Goal: Task Accomplishment & Management: Complete application form

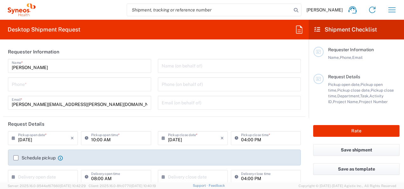
type input "Central [GEOGRAPHIC_DATA]"
type input "8350"
type input "[GEOGRAPHIC_DATA]"
type input "Syneos Health d.o.o. [GEOGRAPHIC_DATA]-[GEOGRAPHIC_DATA]"
click at [63, 78] on input "tel" at bounding box center [80, 83] width 136 height 11
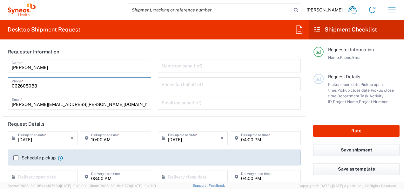
click at [15, 86] on input "062605083" at bounding box center [80, 83] width 136 height 11
click at [143, 102] on input "[PERSON_NAME][EMAIL_ADDRESS][PERSON_NAME][DOMAIN_NAME]" at bounding box center [80, 101] width 136 height 11
click at [164, 102] on input "text" at bounding box center [230, 101] width 136 height 11
click at [193, 119] on header "Request Details" at bounding box center [154, 123] width 302 height 14
click at [43, 86] on input "062605083" at bounding box center [80, 83] width 136 height 11
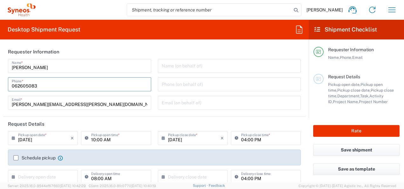
click at [14, 85] on input "062605083" at bounding box center [80, 83] width 136 height 11
click at [55, 86] on input "062605083" at bounding box center [80, 83] width 136 height 11
click at [15, 86] on input "062605083" at bounding box center [80, 83] width 136 height 11
type input "[PHONE_NUMBER]"
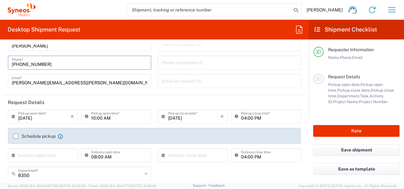
scroll to position [32, 0]
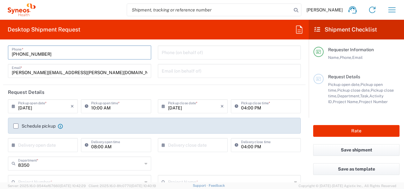
click at [17, 127] on label "Schedule pickup" at bounding box center [34, 125] width 42 height 5
click at [16, 126] on input "Schedule pickup" at bounding box center [16, 126] width 0 height 0
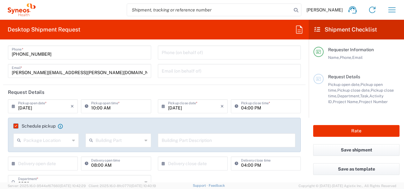
click at [58, 139] on input "text" at bounding box center [46, 139] width 46 height 11
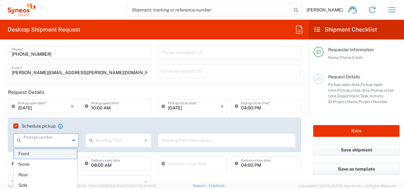
click at [64, 151] on span "Front" at bounding box center [45, 154] width 63 height 10
type input "Front"
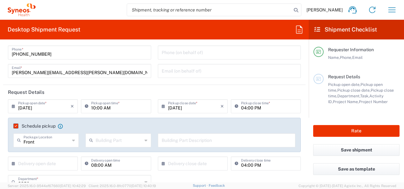
click at [103, 138] on input "text" at bounding box center [119, 139] width 46 height 11
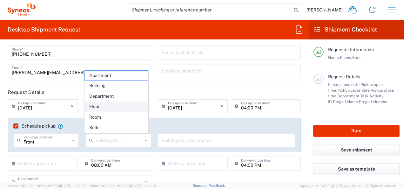
click at [101, 108] on span "Floor" at bounding box center [116, 107] width 63 height 10
type input "Floor"
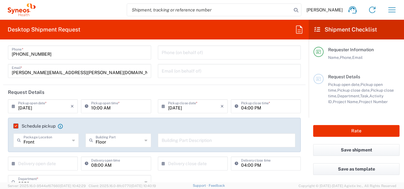
click at [167, 139] on input "text" at bounding box center [227, 139] width 130 height 11
type input "9"
click at [177, 126] on agx-checkbox-control "Schedule pickup When scheduling a pickup please be sure to meet the following c…" at bounding box center [154, 126] width 282 height 6
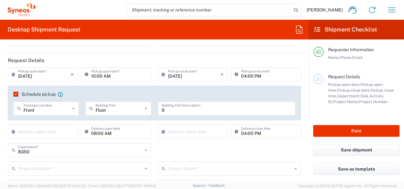
scroll to position [95, 0]
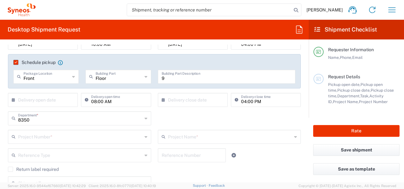
click at [77, 135] on input "text" at bounding box center [80, 135] width 124 height 11
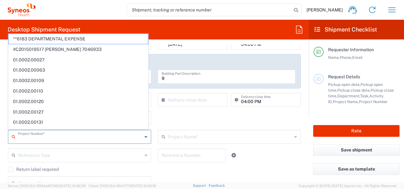
click at [77, 136] on input "text" at bounding box center [80, 135] width 124 height 11
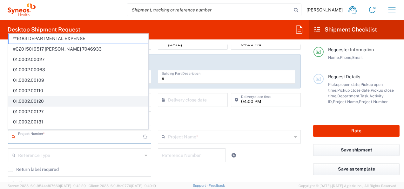
scroll to position [0, 0]
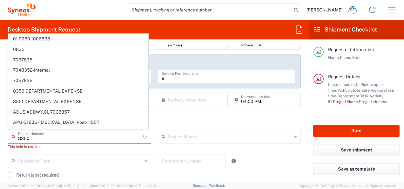
type input "01.0050.1006835"
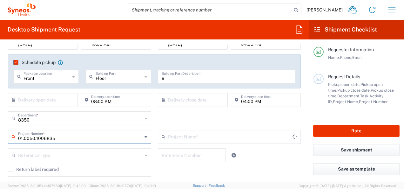
type input "Covalent 1006835"
drag, startPoint x: 63, startPoint y: 138, endPoint x: 16, endPoint y: 142, distance: 47.4
click at [16, 142] on div "01.0050.1006835 Project Number *" at bounding box center [79, 137] width 143 height 14
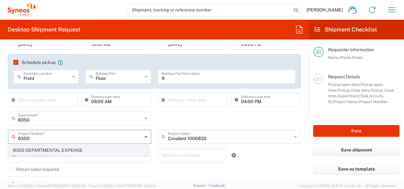
click at [67, 149] on span "8350 DEPARTMENTAL EXPENSE" at bounding box center [78, 150] width 139 height 10
type input "8350 DEPARTMENTAL EXPENSE"
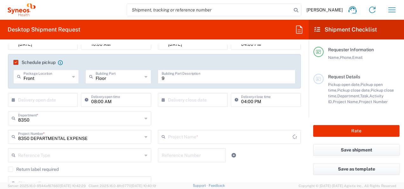
type input "8350 DEPARTMENTAL EXPENSE"
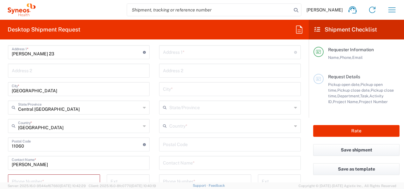
scroll to position [349, 0]
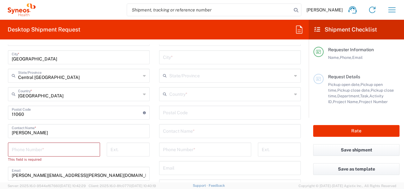
click at [84, 145] on input "tel" at bounding box center [54, 148] width 84 height 11
type input "062605083"
type input "[PERSON_NAME][EMAIL_ADDRESS][PERSON_NAME][DOMAIN_NAME]"
type input "Apt. 9"
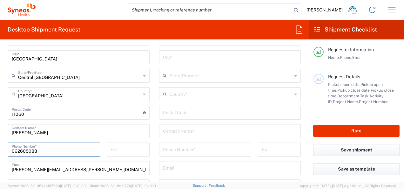
click at [189, 153] on input "tel" at bounding box center [205, 148] width 84 height 11
paste input "[PHONE_NUMBER]"
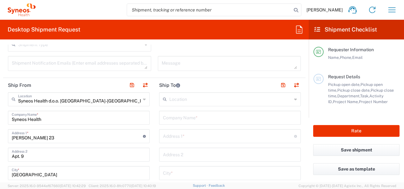
scroll to position [222, 0]
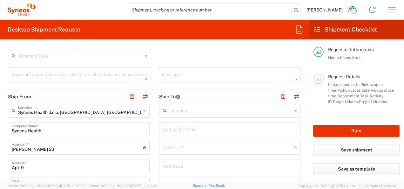
type input "[PHONE_NUMBER]"
click at [205, 126] on input "text" at bounding box center [230, 128] width 134 height 11
type input "Syneos health doo"
click at [223, 115] on div "Location" at bounding box center [230, 110] width 142 height 14
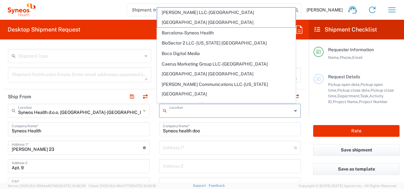
click at [199, 149] on input "text" at bounding box center [228, 146] width 131 height 11
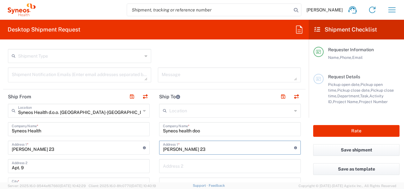
type input "[PERSON_NAME] 23"
click at [243, 161] on input "text" at bounding box center [230, 165] width 134 height 11
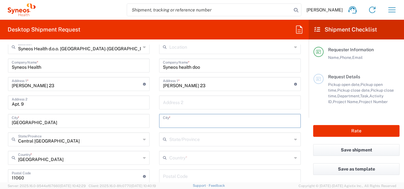
click at [186, 116] on input "text" at bounding box center [230, 120] width 134 height 11
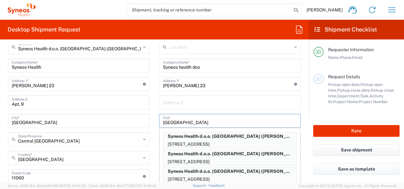
type input "[GEOGRAPHIC_DATA]"
click at [155, 112] on main "Location [PERSON_NAME] LLC-[GEOGRAPHIC_DATA] [GEOGRAPHIC_DATA] [GEOGRAPHIC_DATA…" at bounding box center [229, 173] width 151 height 267
click at [229, 108] on div "Address 2" at bounding box center [230, 102] width 142 height 14
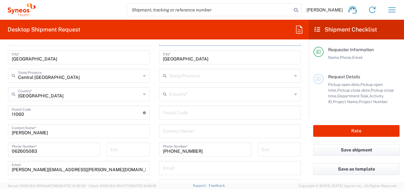
scroll to position [381, 0]
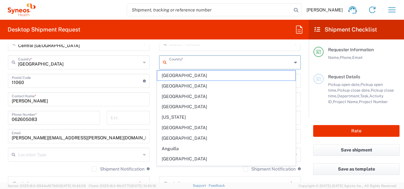
click at [201, 65] on input "text" at bounding box center [230, 61] width 123 height 11
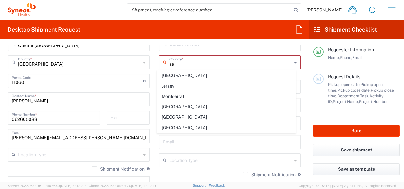
type input "ser"
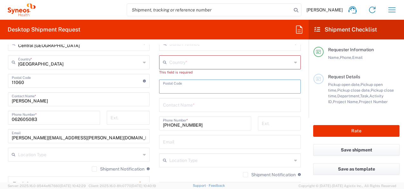
click at [184, 63] on input "text" at bounding box center [230, 61] width 123 height 11
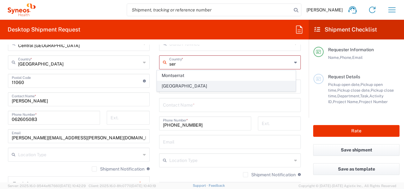
click at [175, 85] on span "[GEOGRAPHIC_DATA]" at bounding box center [226, 86] width 138 height 10
type input "[GEOGRAPHIC_DATA]"
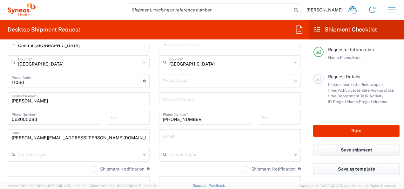
click at [205, 102] on input "text" at bounding box center [230, 98] width 134 height 11
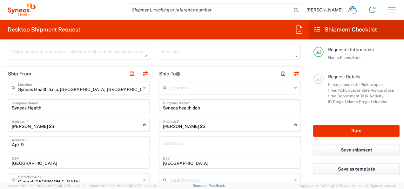
scroll to position [254, 0]
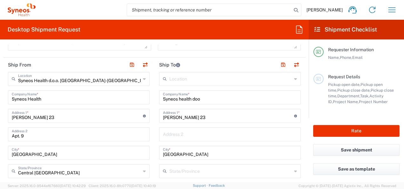
type input "[PERSON_NAME]"
click at [205, 121] on div "[PERSON_NAME] 23 Address 1 * For cross streets use street names with '&' or 'an…" at bounding box center [230, 116] width 142 height 14
drag, startPoint x: 207, startPoint y: 116, endPoint x: 156, endPoint y: 117, distance: 50.8
drag, startPoint x: 212, startPoint y: 116, endPoint x: 203, endPoint y: 117, distance: 8.6
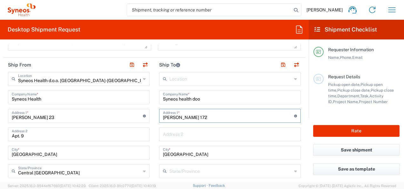
click at [203, 117] on input "[PERSON_NAME] 172" at bounding box center [228, 115] width 131 height 11
type input "[PERSON_NAME] 170"
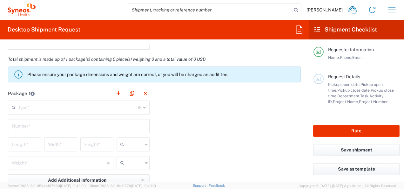
scroll to position [571, 0]
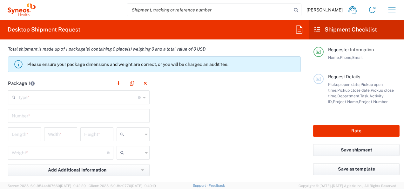
click at [97, 93] on input "text" at bounding box center [78, 96] width 120 height 11
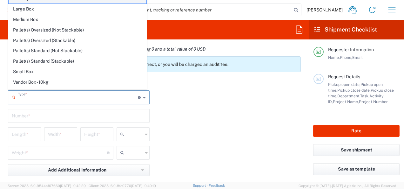
type input "Envelope"
type input "1"
type input "9.5"
type input "12.5"
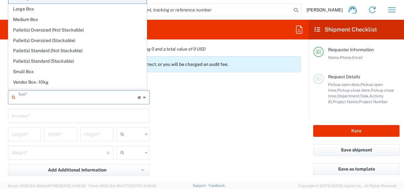
type input "0.25"
type input "in"
type input "0.45"
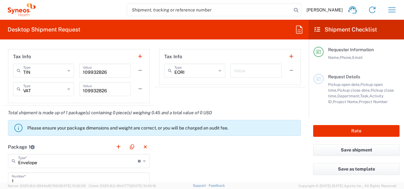
scroll to position [540, 0]
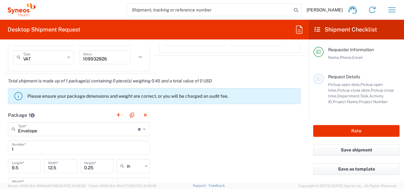
type input "Envelope"
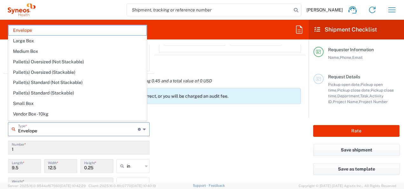
click at [92, 127] on input "Envelope" at bounding box center [78, 128] width 120 height 11
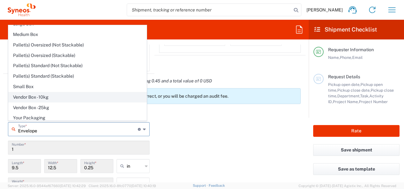
scroll to position [0, 0]
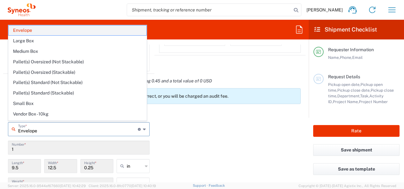
click at [33, 31] on span "Envelope" at bounding box center [78, 30] width 138 height 10
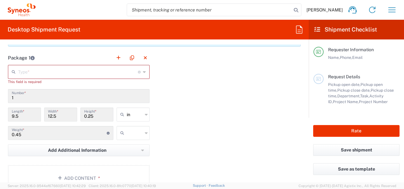
scroll to position [603, 0]
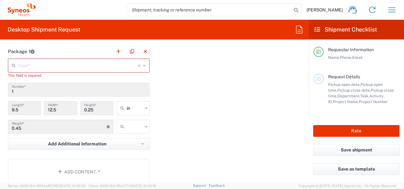
click at [42, 63] on input "text" at bounding box center [78, 64] width 120 height 11
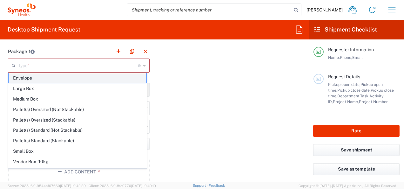
click at [43, 77] on span "Envelope" at bounding box center [78, 78] width 138 height 10
type input "Envelope"
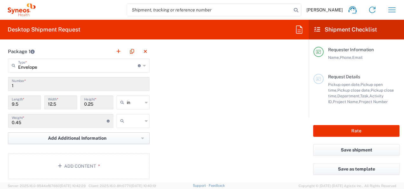
click at [68, 137] on span "Add Additional Information" at bounding box center [77, 138] width 58 height 6
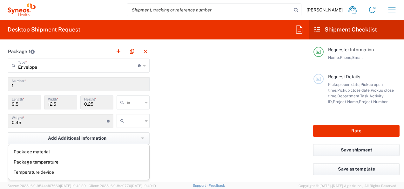
click at [184, 144] on div "Package 1 Envelope Type * Material used to package goods Envelope Large Box Med…" at bounding box center [154, 113] width 302 height 139
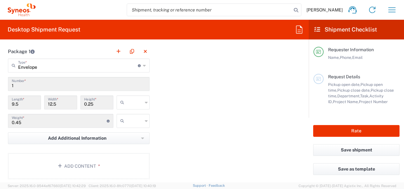
click at [132, 99] on input "text" at bounding box center [135, 102] width 16 height 10
click at [129, 121] on span "cm" at bounding box center [130, 125] width 31 height 10
type input "24.13"
type input "31.75"
type input "0.64"
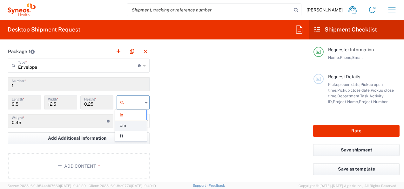
type input "cm"
click at [129, 121] on input "text" at bounding box center [135, 121] width 16 height 10
click at [140, 135] on span "kgs" at bounding box center [130, 133] width 31 height 10
type input "kgs"
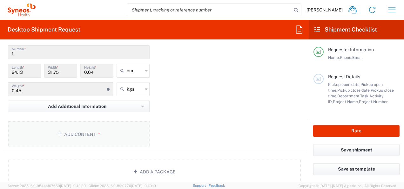
click at [88, 136] on button "Add Content *" at bounding box center [79, 134] width 142 height 26
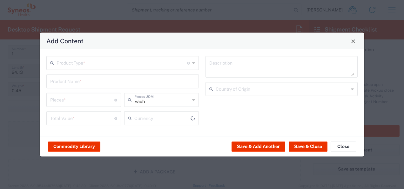
type input "US Dollar"
click at [86, 66] on input "text" at bounding box center [122, 62] width 130 height 11
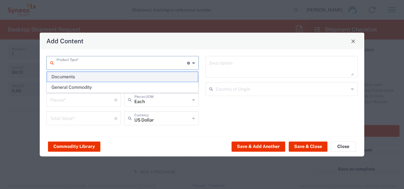
click at [86, 74] on span "Documents" at bounding box center [122, 77] width 151 height 10
type input "Documents"
type input "1"
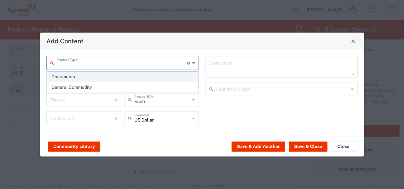
type textarea "Documents"
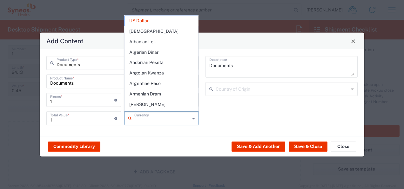
click at [172, 120] on input "text" at bounding box center [162, 117] width 56 height 11
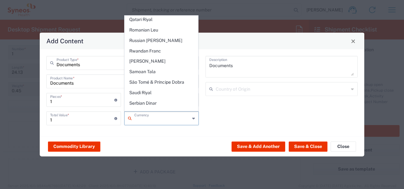
scroll to position [1270, 0]
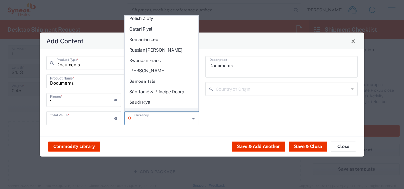
click at [155, 108] on span "Serbian Dinar" at bounding box center [161, 113] width 73 height 10
type input "Serbian Dinar"
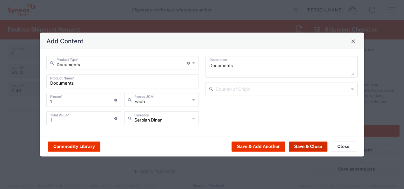
click at [297, 145] on button "Save & Close" at bounding box center [308, 146] width 39 height 10
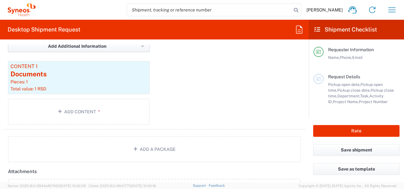
scroll to position [698, 0]
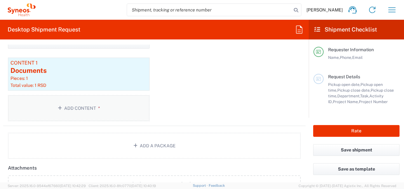
click at [95, 111] on button "Add Content *" at bounding box center [79, 108] width 142 height 26
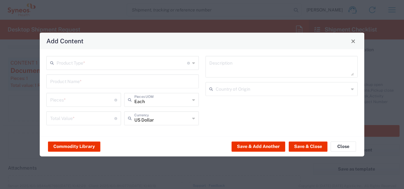
click at [101, 64] on input "text" at bounding box center [122, 62] width 130 height 11
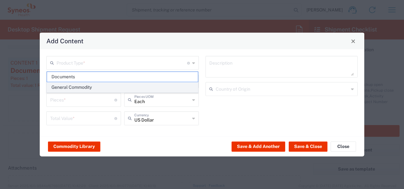
click at [92, 87] on span "General Commodity" at bounding box center [122, 87] width 151 height 10
type input "General Commodity"
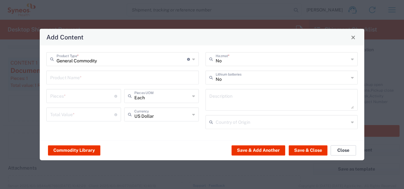
click at [343, 149] on button "Close" at bounding box center [342, 150] width 25 height 10
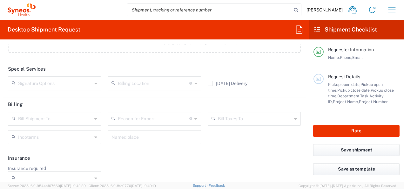
scroll to position [857, 0]
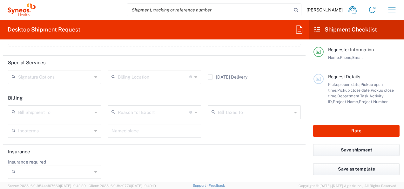
click at [82, 113] on input "text" at bounding box center [55, 111] width 74 height 11
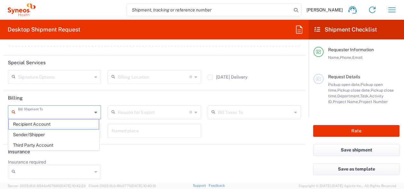
click at [131, 98] on header "Billing" at bounding box center [154, 98] width 302 height 14
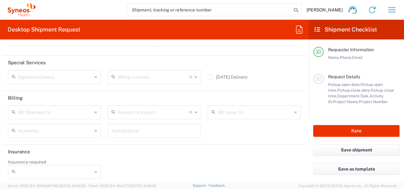
click at [88, 125] on input "text" at bounding box center [55, 129] width 74 height 11
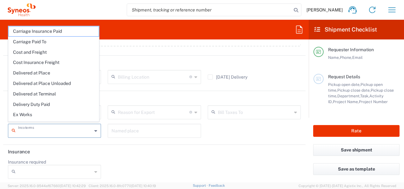
click at [46, 101] on span "Delivery Duty Paid" at bounding box center [54, 104] width 90 height 10
type input "Sender/Shipper"
type input "Delivery Duty Paid"
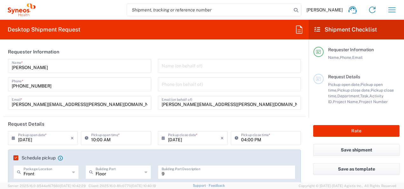
scroll to position [0, 0]
click at [121, 137] on input "10:00 AM" at bounding box center [119, 137] width 56 height 11
click at [120, 137] on input "10:00 AM" at bounding box center [119, 137] width 56 height 11
click at [112, 137] on input "10:00 AM" at bounding box center [119, 137] width 56 height 11
click at [94, 140] on input "10:00 AM" at bounding box center [119, 137] width 56 height 11
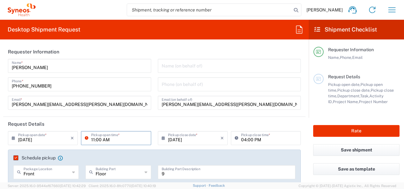
type input "11:00 AM"
click at [136, 130] on header "Request Details" at bounding box center [154, 123] width 302 height 14
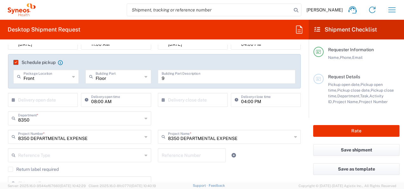
scroll to position [127, 0]
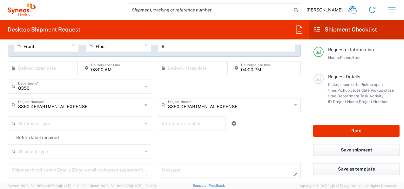
click at [109, 126] on input "text" at bounding box center [80, 122] width 124 height 11
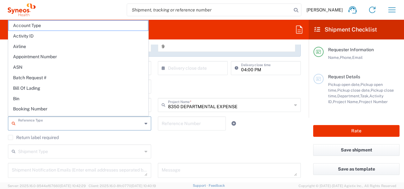
click at [109, 126] on input "text" at bounding box center [80, 122] width 124 height 11
click at [147, 141] on div "Return label required" at bounding box center [154, 140] width 293 height 10
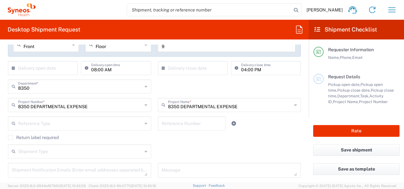
scroll to position [159, 0]
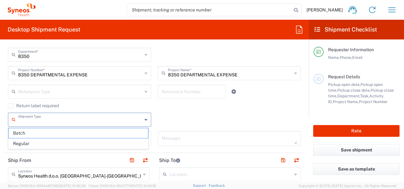
click at [136, 121] on input "text" at bounding box center [80, 118] width 124 height 11
click at [167, 120] on div "Shipment Type Batch Regular" at bounding box center [154, 121] width 299 height 18
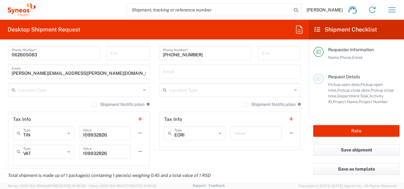
scroll to position [476, 0]
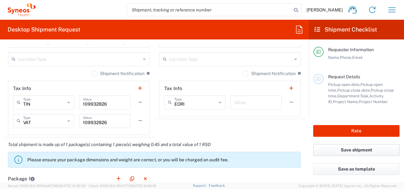
click at [330, 147] on button "Save shipment" at bounding box center [356, 150] width 86 height 12
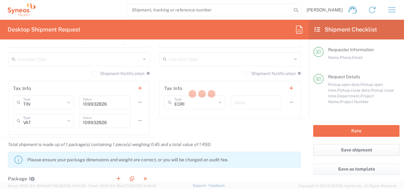
type input "8350 DEPARTMENTAL EXPENSE"
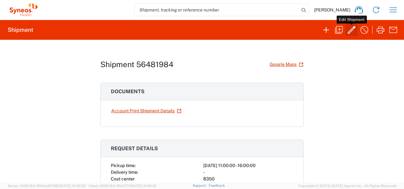
click at [354, 30] on icon "button" at bounding box center [351, 30] width 10 height 10
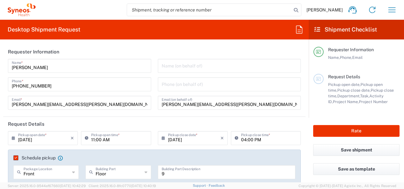
type input "Envelope"
type input "8350 DEPARTMENTAL EXPENSE"
type input "Central [GEOGRAPHIC_DATA]"
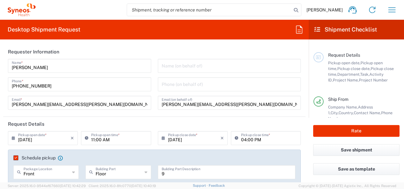
scroll to position [32, 0]
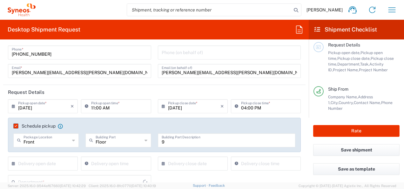
type input "8350 DEPARTMENTAL EXPENSE"
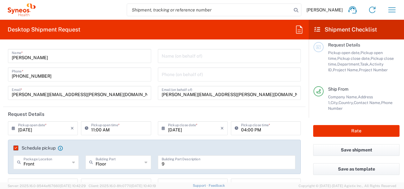
scroll to position [0, 0]
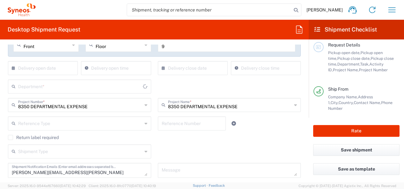
type input "8350"
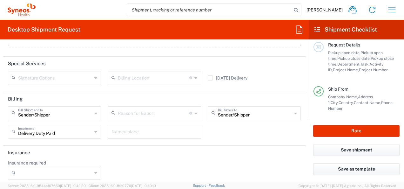
scroll to position [858, 0]
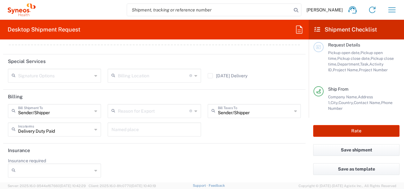
click at [343, 130] on button "Rate" at bounding box center [356, 131] width 86 height 12
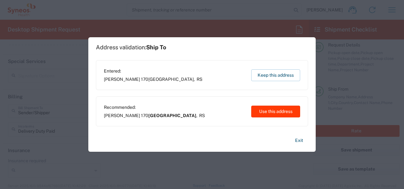
click at [282, 109] on button "Use this address" at bounding box center [275, 111] width 49 height 12
type input "[GEOGRAPHIC_DATA]"
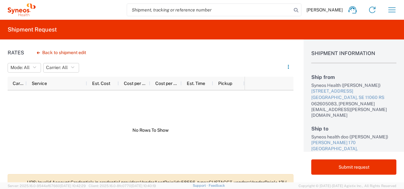
scroll to position [62, 0]
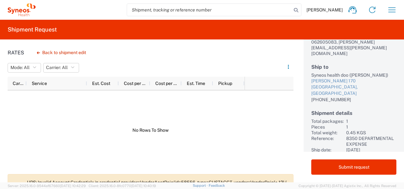
click at [190, 126] on div at bounding box center [126, 130] width 237 height 80
click at [203, 164] on div at bounding box center [126, 130] width 237 height 80
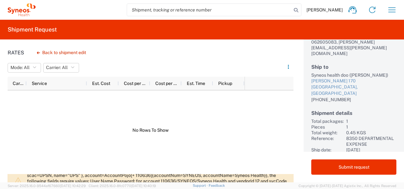
scroll to position [0, 0]
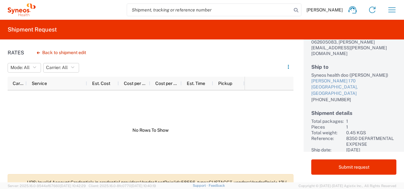
drag, startPoint x: 39, startPoint y: 177, endPoint x: 39, endPoint y: 172, distance: 5.4
click at [39, 172] on div "Rates Back to shipment edit Mode: All All Carrier: All All Carrier Service Est.…" at bounding box center [146, 110] width 293 height 143
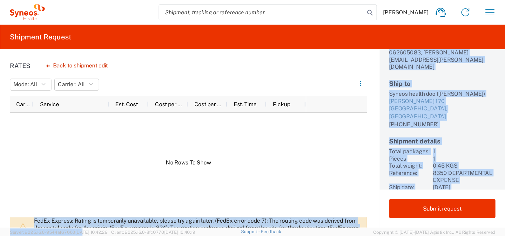
scroll to position [66, 0]
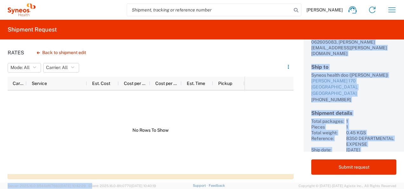
drag, startPoint x: 27, startPoint y: 180, endPoint x: 99, endPoint y: 191, distance: 72.9
click at [99, 188] on html "[PERSON_NAME] Home Shipment estimator Shipment tracking Desktop shipment reques…" at bounding box center [202, 94] width 404 height 189
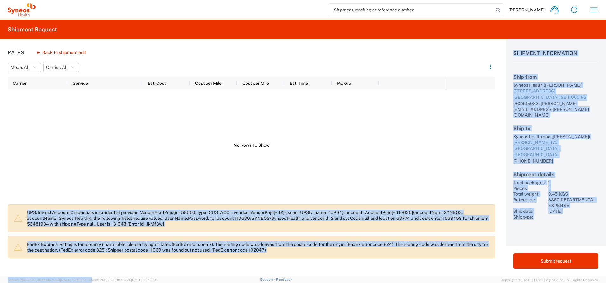
scroll to position [0, 0]
click at [403, 181] on div at bounding box center [227, 145] width 439 height 110
click at [309, 186] on div at bounding box center [227, 145] width 439 height 110
click at [229, 188] on div at bounding box center [227, 145] width 439 height 110
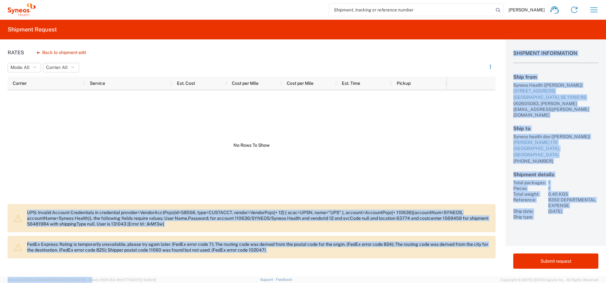
drag, startPoint x: 229, startPoint y: 190, endPoint x: 185, endPoint y: 193, distance: 44.2
click at [187, 188] on div at bounding box center [227, 145] width 439 height 110
click at [177, 188] on div "UPS: Invalid Account Credentials in credential provider=VendorAcctPojo{id=58556…" at bounding box center [252, 233] width 488 height 58
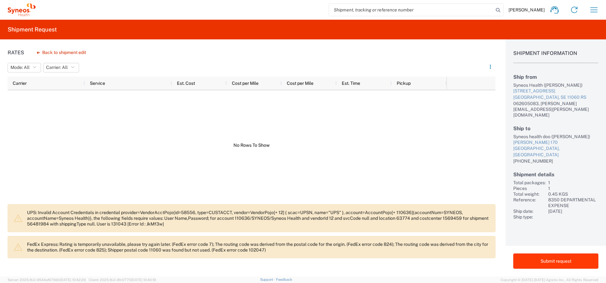
click at [403, 188] on button "Submit request" at bounding box center [555, 260] width 85 height 15
